Goal: Task Accomplishment & Management: Use online tool/utility

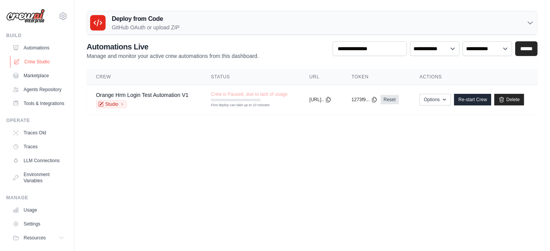
click at [38, 63] on link "Crew Studio" at bounding box center [39, 62] width 58 height 12
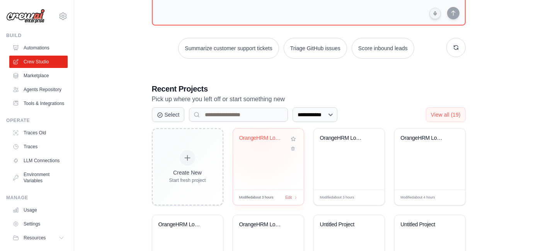
click at [261, 140] on div "OrangeHRM Login Automation" at bounding box center [262, 140] width 47 height 10
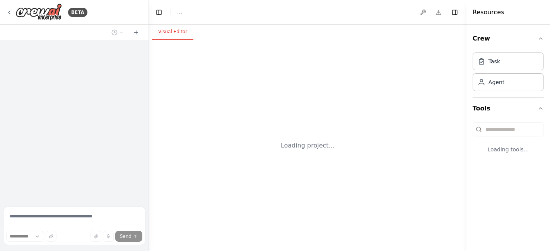
select select "****"
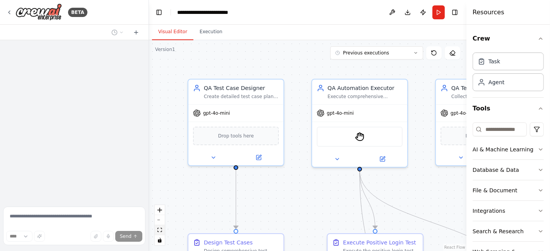
click at [158, 229] on icon "fit view" at bounding box center [159, 230] width 5 height 4
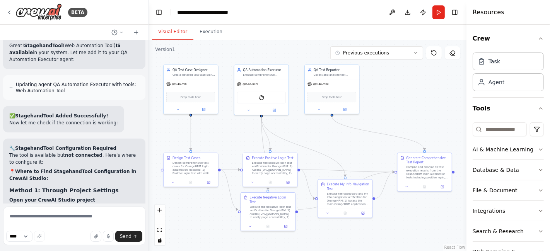
scroll to position [7893, 0]
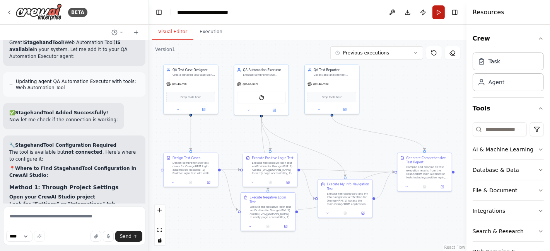
click at [440, 14] on button "Run" at bounding box center [438, 12] width 12 height 14
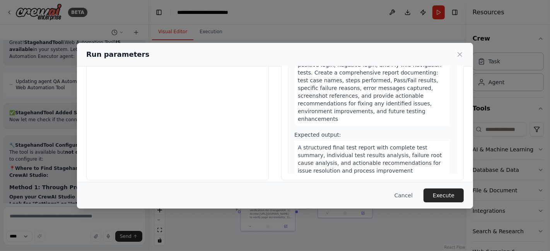
scroll to position [85, 0]
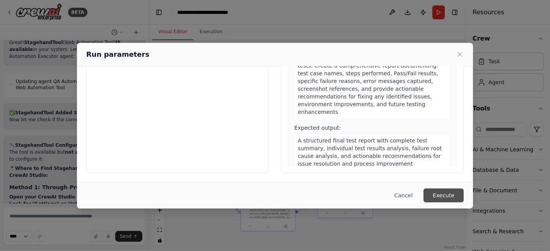
click at [439, 193] on button "Execute" at bounding box center [444, 196] width 40 height 14
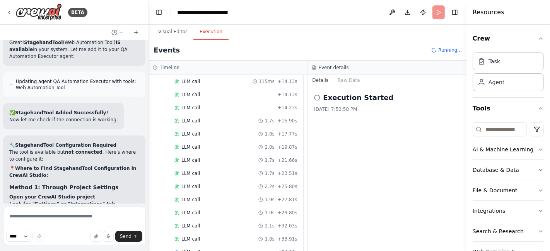
scroll to position [229, 0]
click at [179, 36] on button "Visual Editor" at bounding box center [172, 32] width 41 height 16
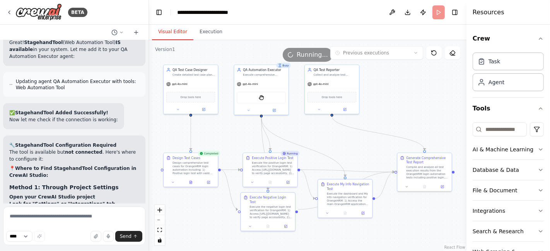
click at [168, 30] on button "Visual Editor" at bounding box center [172, 32] width 41 height 16
click at [205, 32] on button "Execution" at bounding box center [210, 32] width 35 height 16
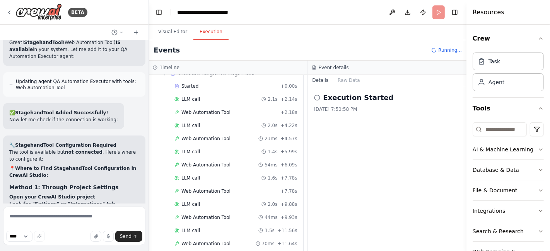
scroll to position [541, 0]
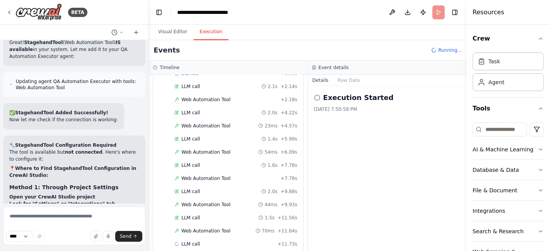
click at [167, 30] on button "Visual Editor" at bounding box center [172, 32] width 41 height 16
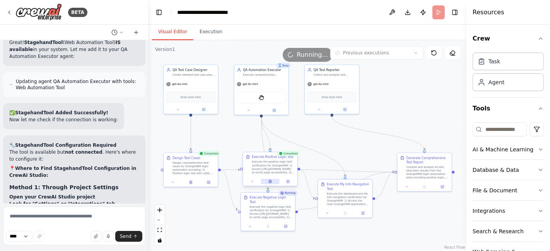
click at [272, 180] on icon at bounding box center [269, 181] width 3 height 3
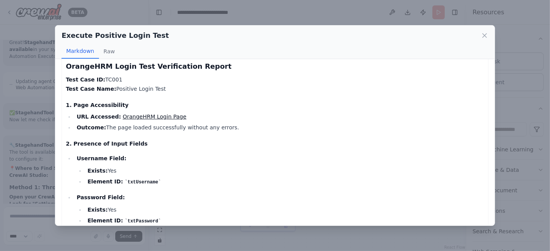
scroll to position [0, 0]
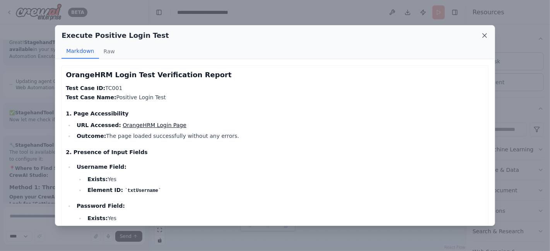
click at [484, 35] on icon at bounding box center [485, 36] width 4 height 4
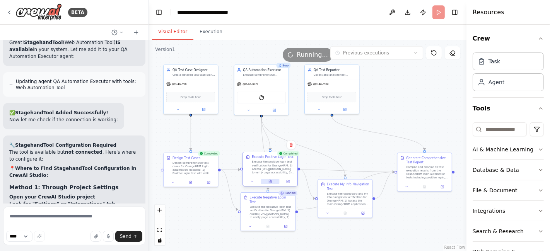
click at [275, 181] on button at bounding box center [270, 181] width 19 height 5
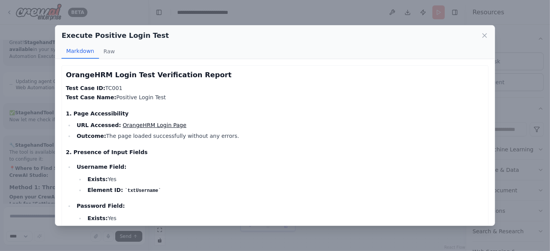
scroll to position [243, 0]
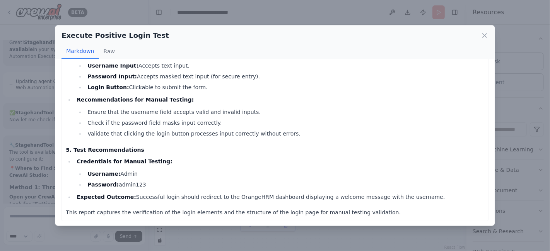
click at [484, 38] on icon at bounding box center [485, 36] width 8 height 8
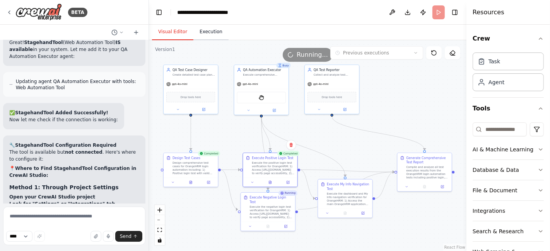
click at [209, 38] on button "Execution" at bounding box center [210, 32] width 35 height 16
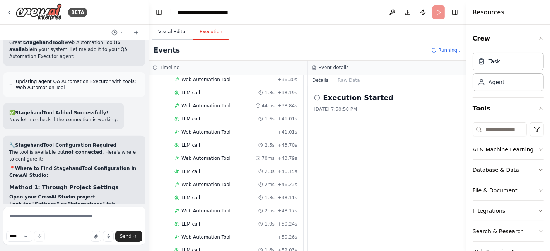
scroll to position [942, 0]
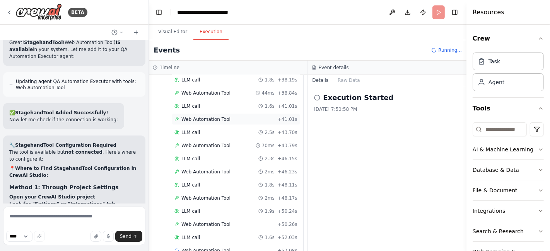
click at [199, 116] on span "Web Automation Tool" at bounding box center [205, 119] width 49 height 6
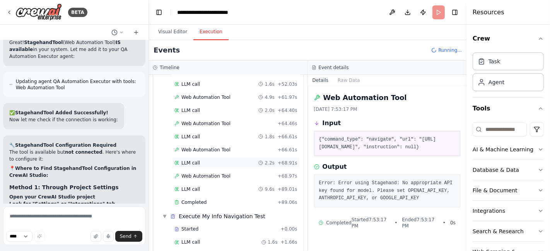
scroll to position [1137, 0]
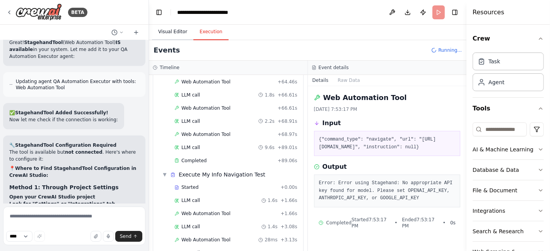
click at [178, 35] on button "Visual Editor" at bounding box center [172, 32] width 41 height 16
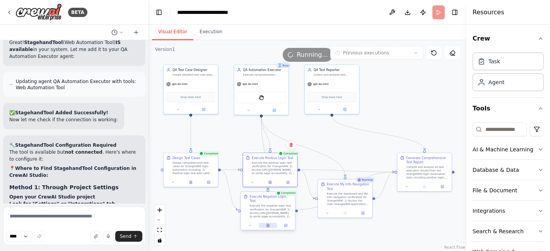
click at [267, 224] on icon at bounding box center [268, 225] width 2 height 3
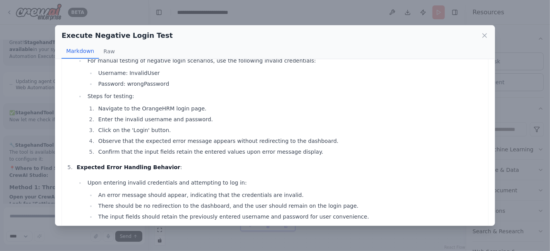
scroll to position [244, 0]
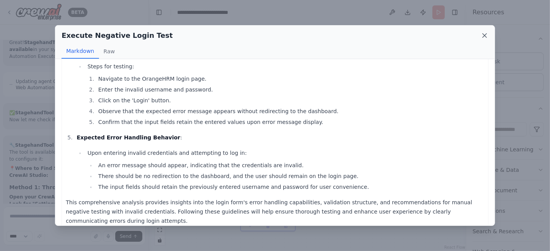
click at [484, 37] on icon at bounding box center [485, 36] width 8 height 8
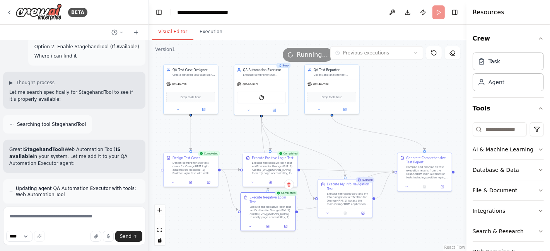
scroll to position [7893, 0]
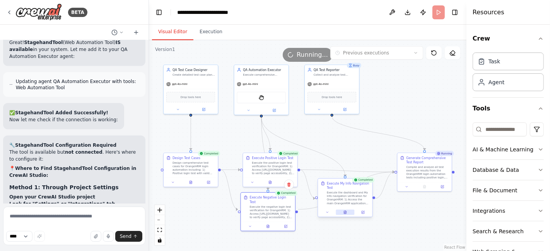
click at [345, 211] on icon at bounding box center [345, 212] width 2 height 3
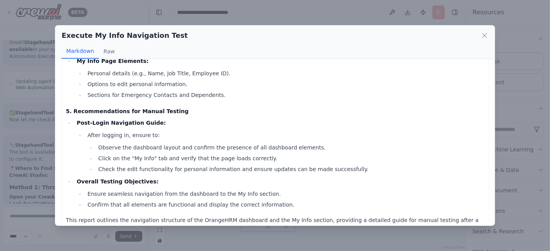
scroll to position [342, 0]
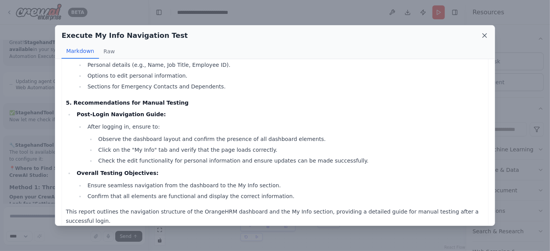
click at [482, 38] on icon at bounding box center [485, 36] width 8 height 8
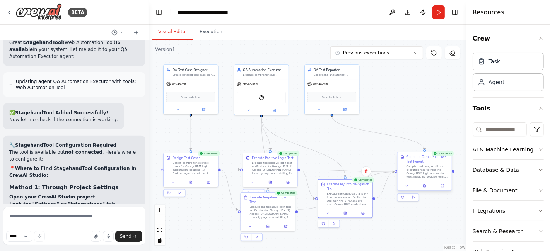
click at [424, 191] on div "Completed Generate Comprehensive Test Report Compile and analyze all test execu…" at bounding box center [424, 177] width 55 height 49
click at [425, 188] on button at bounding box center [424, 186] width 19 height 5
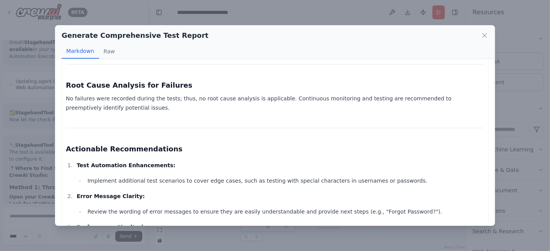
scroll to position [862, 0]
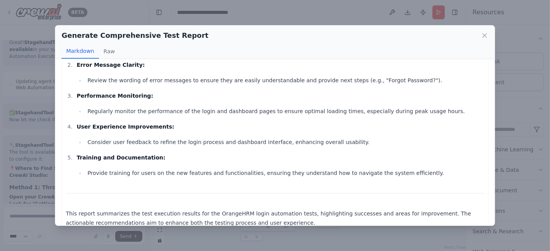
click at [481, 35] on icon at bounding box center [485, 36] width 8 height 8
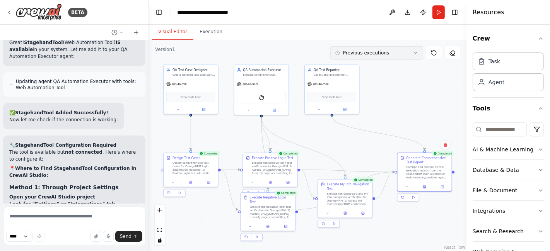
click at [414, 51] on icon at bounding box center [415, 53] width 5 height 5
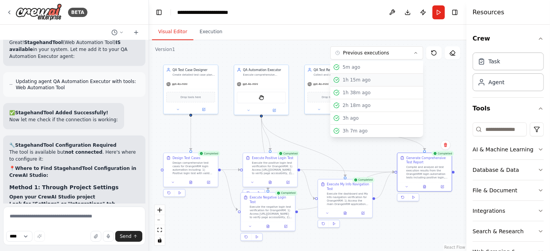
click at [370, 81] on div "1h 15m ago" at bounding box center [381, 80] width 77 height 6
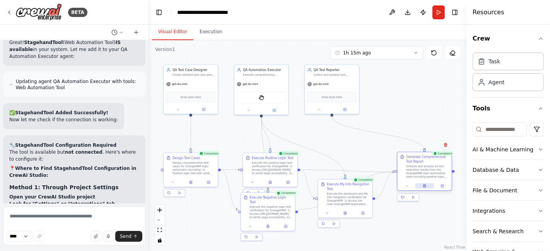
click at [426, 187] on icon at bounding box center [424, 185] width 3 height 3
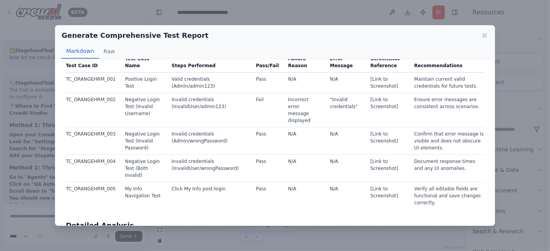
scroll to position [0, 0]
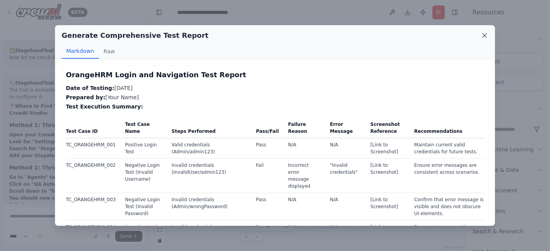
click at [485, 36] on icon at bounding box center [485, 36] width 4 height 4
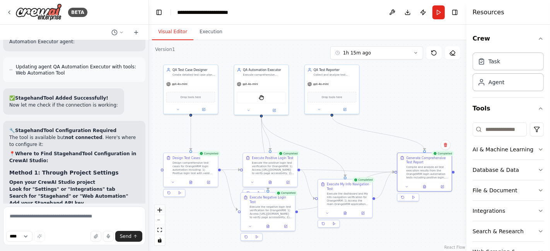
scroll to position [7956, 0]
